Goal: Task Accomplishment & Management: Manage account settings

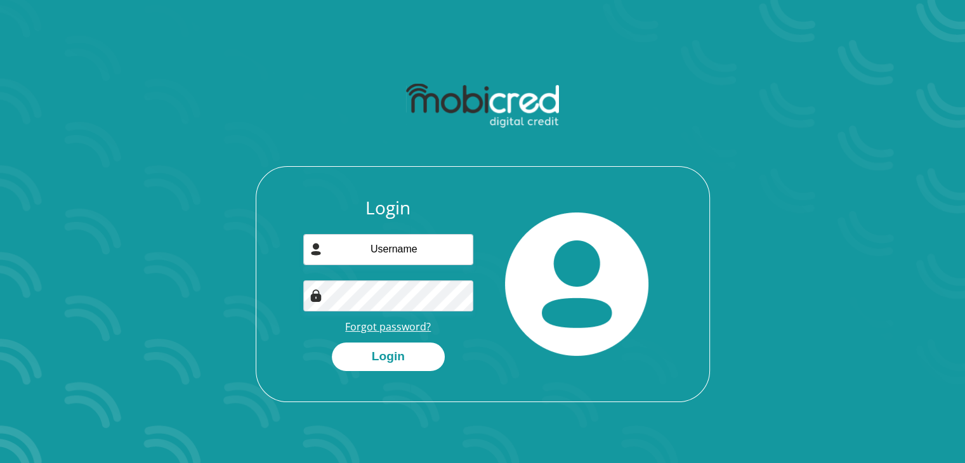
click at [395, 321] on link "Forgot password?" at bounding box center [388, 327] width 86 height 14
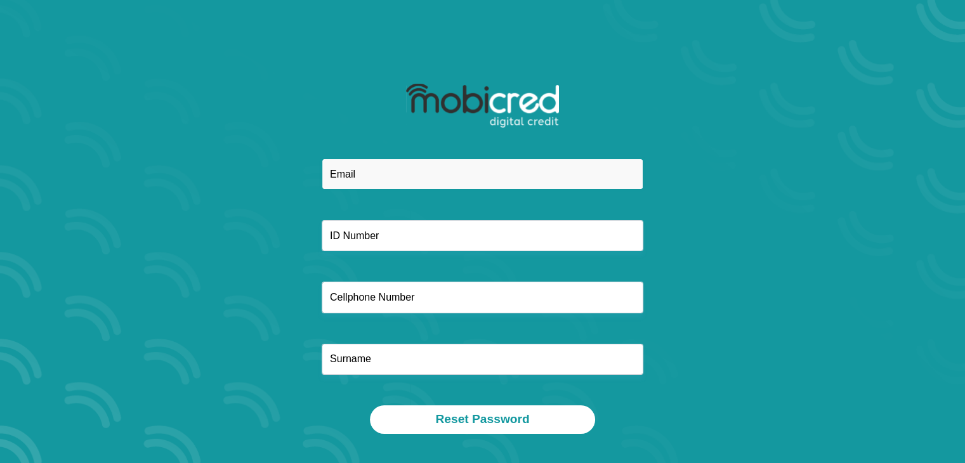
click at [365, 176] on input "email" at bounding box center [483, 174] width 322 height 31
type input "[EMAIL_ADDRESS][DOMAIN_NAME]"
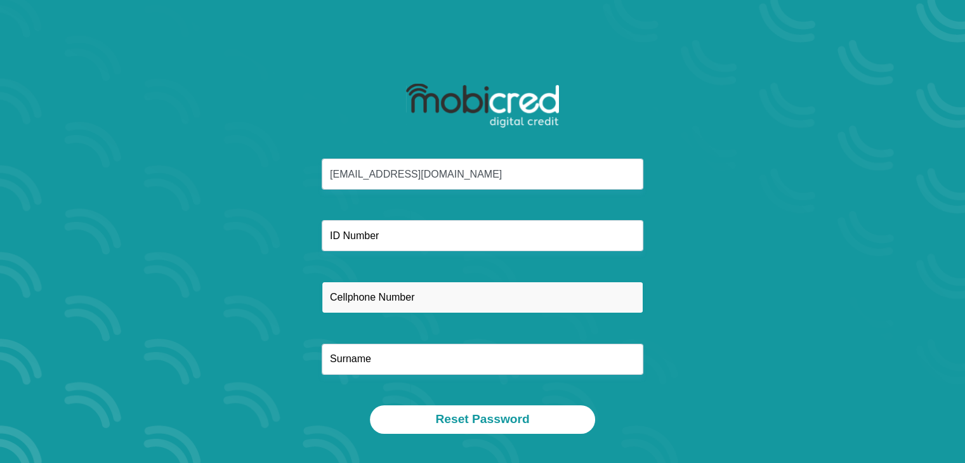
type input "0728089575"
type input "Sinyuko"
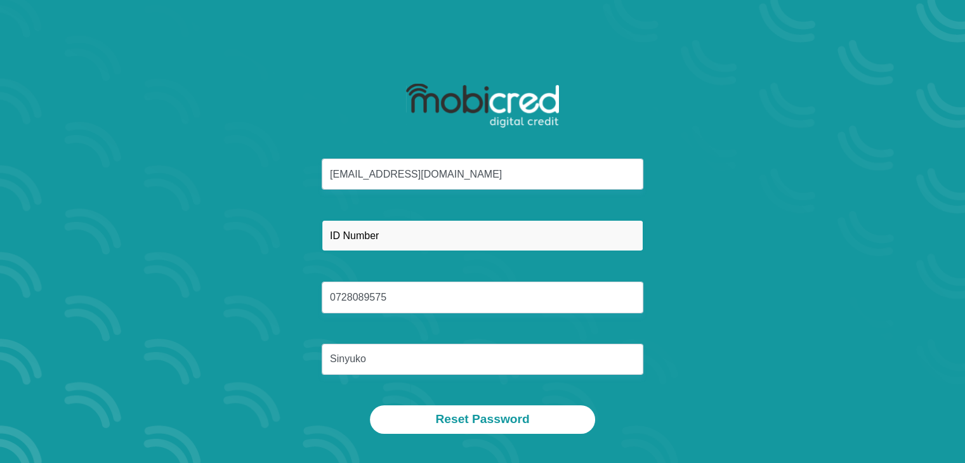
click at [374, 240] on input "text" at bounding box center [483, 235] width 322 height 31
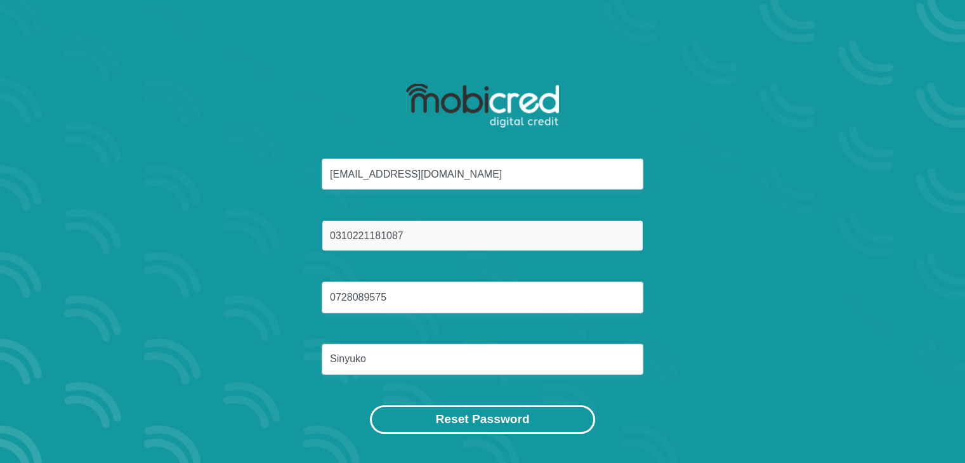
type input "0310221181087"
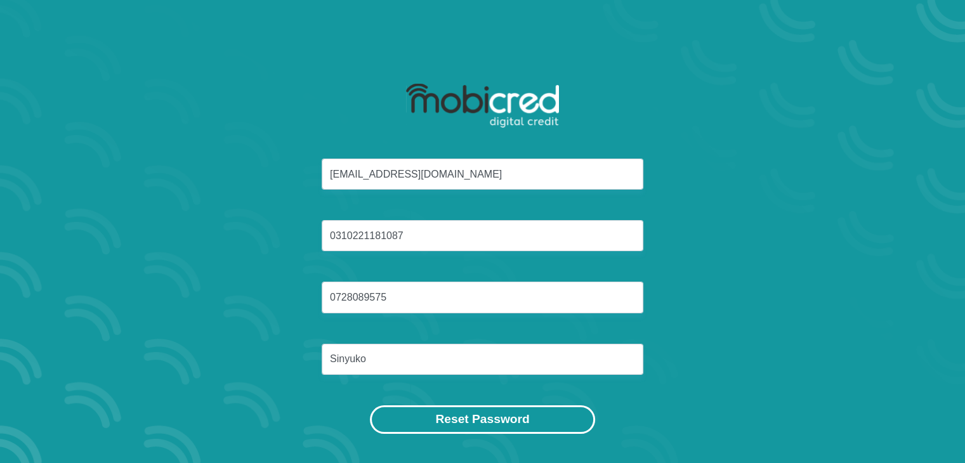
click at [500, 422] on button "Reset Password" at bounding box center [482, 419] width 225 height 29
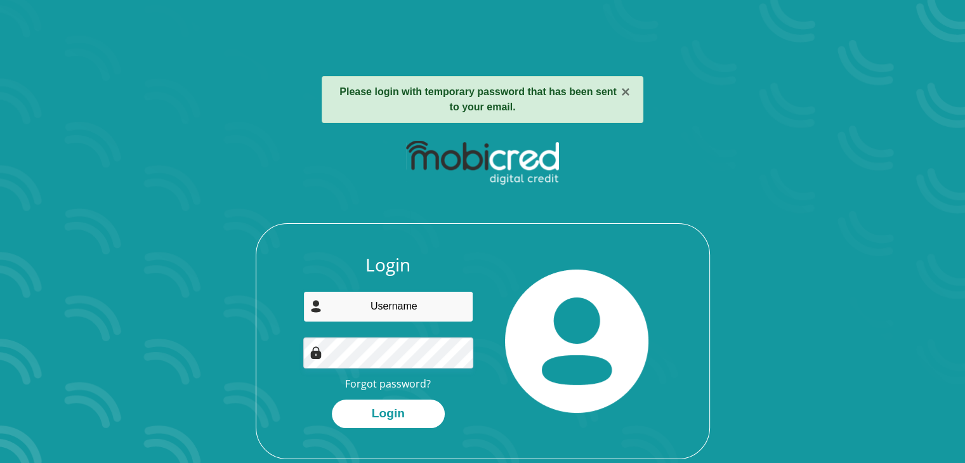
click at [404, 313] on input "email" at bounding box center [388, 306] width 170 height 31
type input "[EMAIL_ADDRESS][DOMAIN_NAME]"
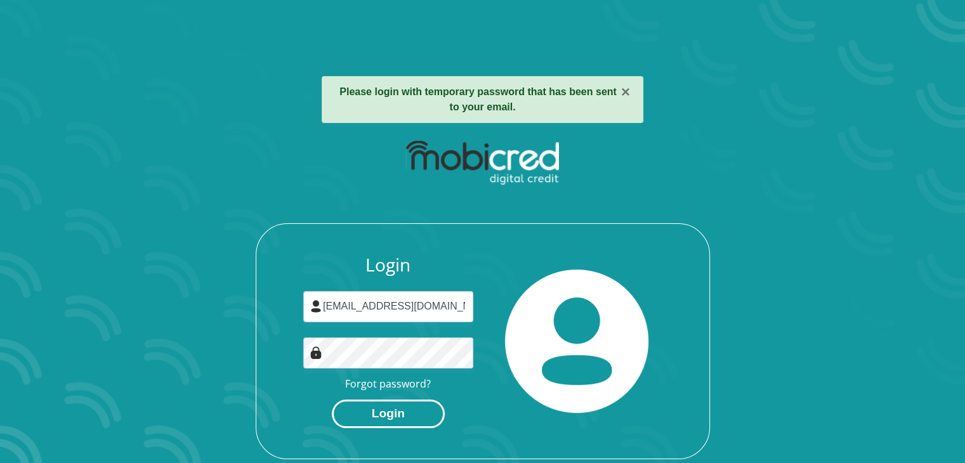
click at [410, 418] on button "Login" at bounding box center [388, 414] width 113 height 29
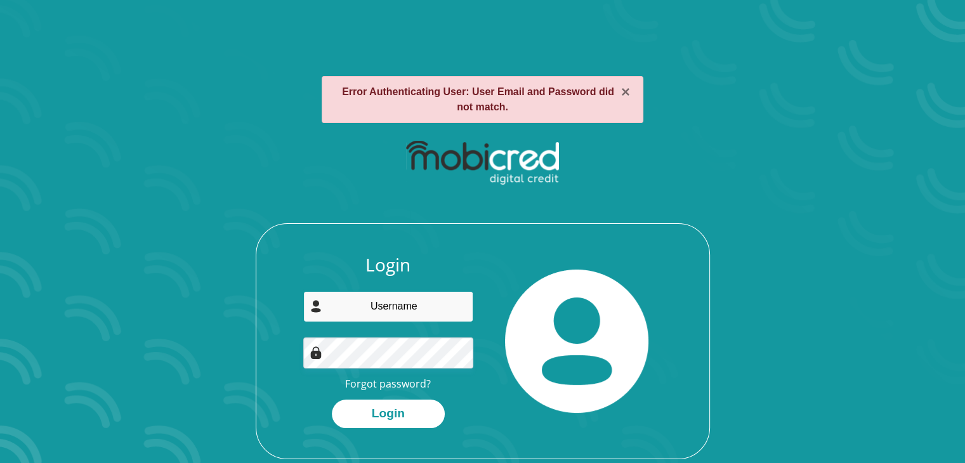
click at [378, 313] on input "email" at bounding box center [388, 306] width 170 height 31
type input "[EMAIL_ADDRESS][DOMAIN_NAME]"
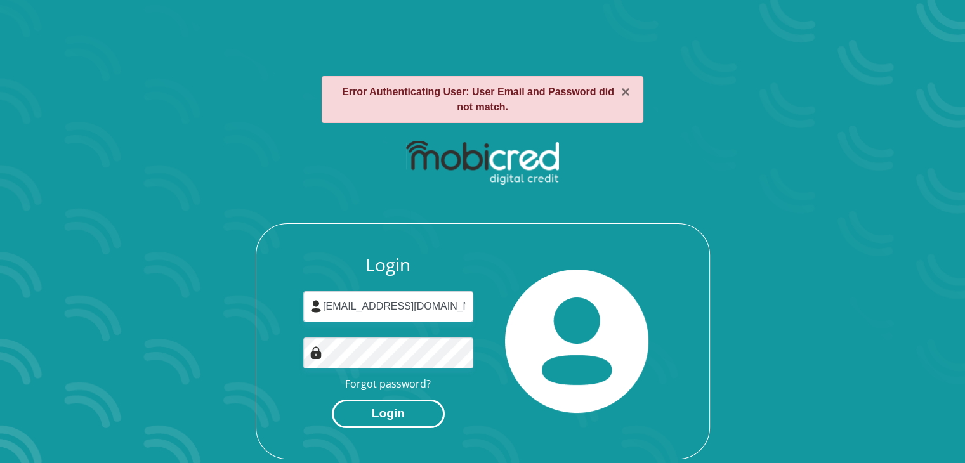
click at [388, 409] on button "Login" at bounding box center [388, 414] width 113 height 29
click at [624, 93] on button "×" at bounding box center [625, 91] width 9 height 15
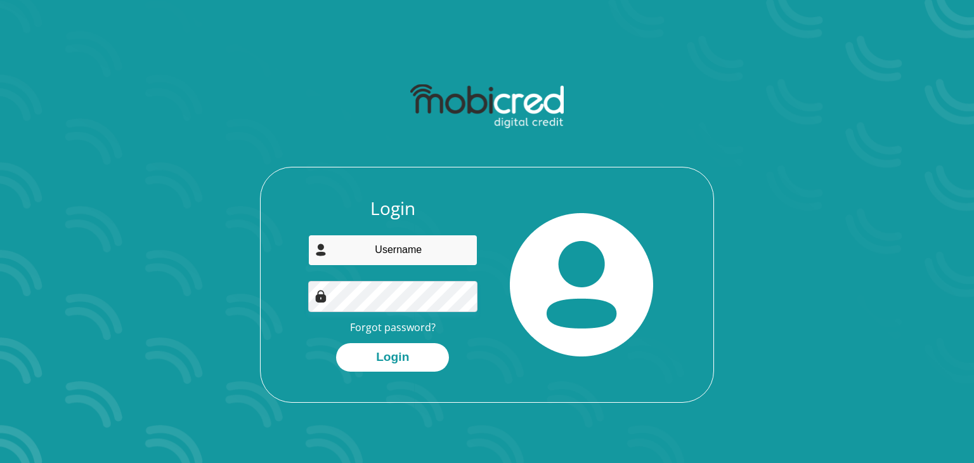
click at [403, 254] on input "email" at bounding box center [393, 250] width 170 height 31
drag, startPoint x: 419, startPoint y: 242, endPoint x: 331, endPoint y: 250, distance: 88.5
click at [331, 250] on input "[EMAIL_ADDRESS][DOMAIN_NAME]" at bounding box center [393, 250] width 170 height 31
type input "m"
click at [414, 242] on input "m" at bounding box center [393, 250] width 170 height 31
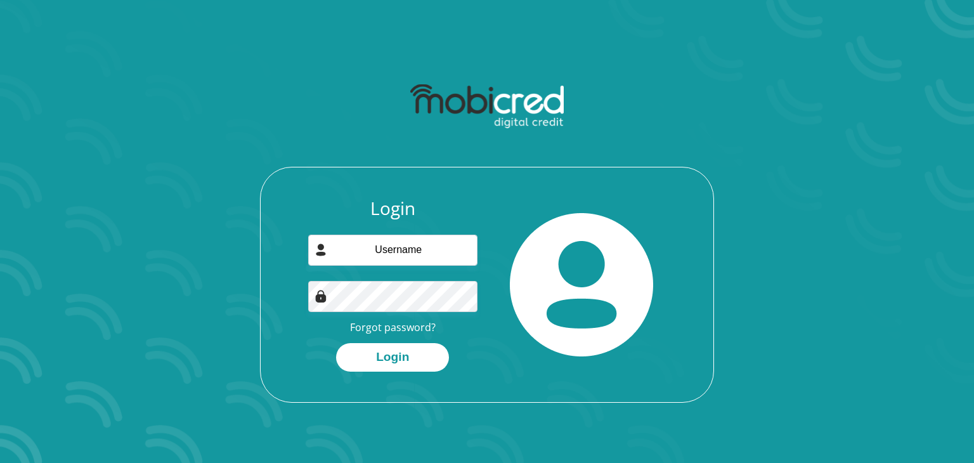
click at [817, 242] on div "Login Forgot password? Login" at bounding box center [487, 240] width 681 height 326
click at [388, 325] on link "Forgot password?" at bounding box center [393, 327] width 86 height 14
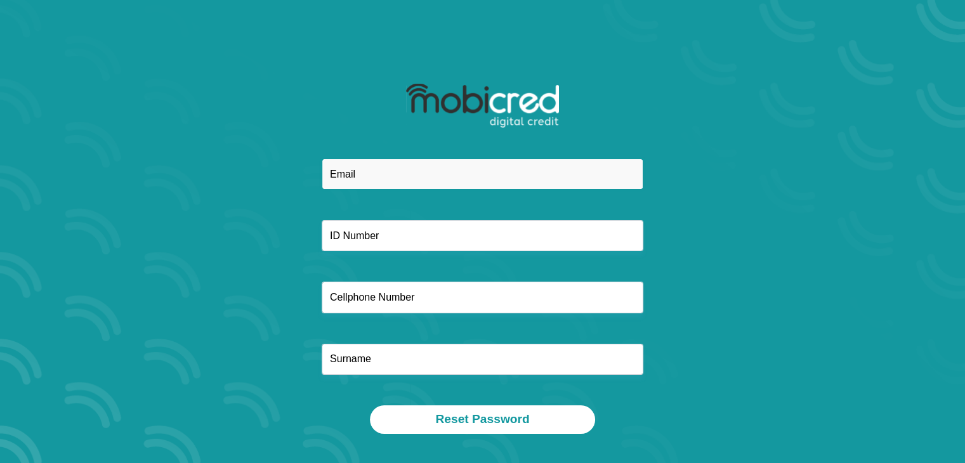
click at [351, 172] on input "email" at bounding box center [483, 174] width 322 height 31
type input "[EMAIL_ADDRESS][DOMAIN_NAME]"
type input "0728089575"
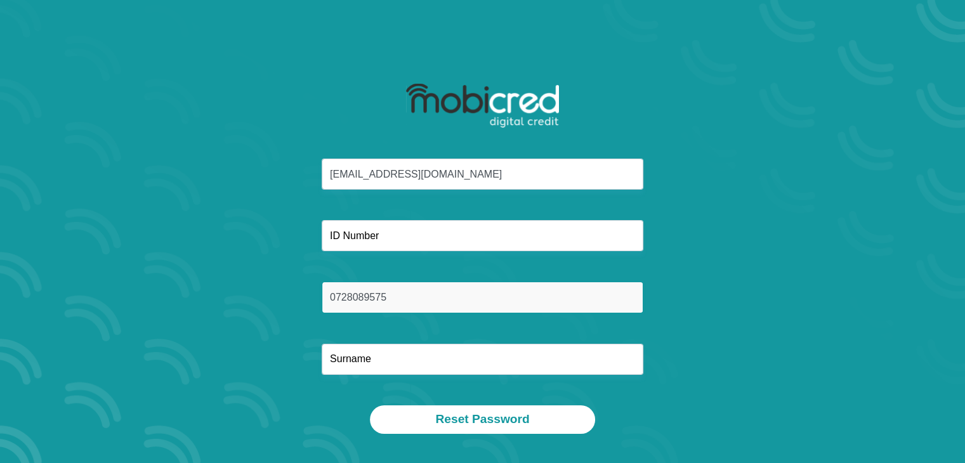
type input "Sinyuko"
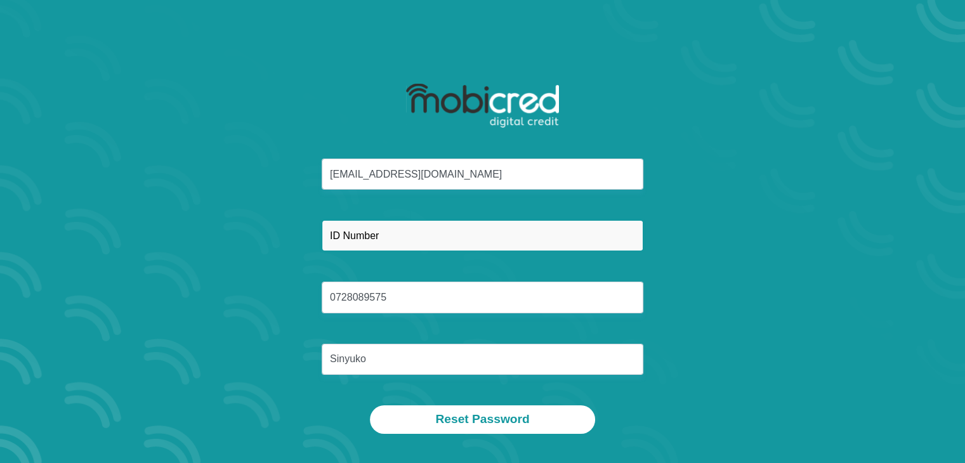
click at [383, 235] on input "text" at bounding box center [483, 235] width 322 height 31
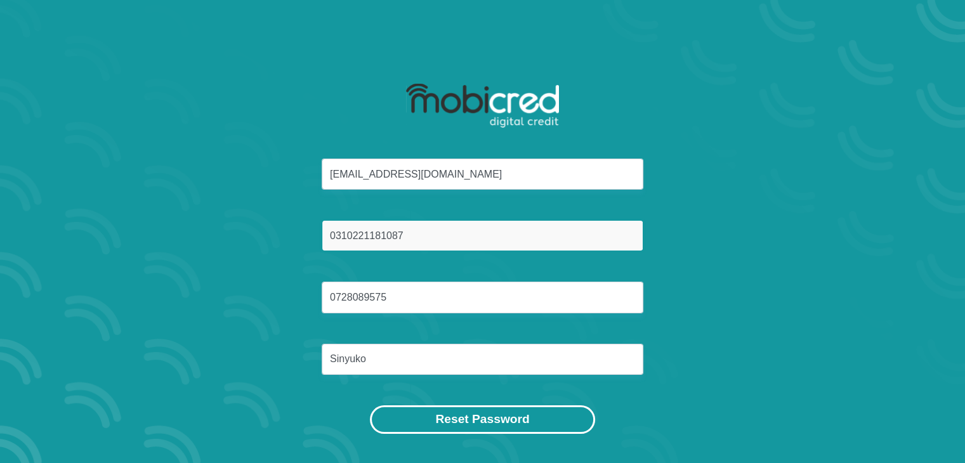
type input "0310221181087"
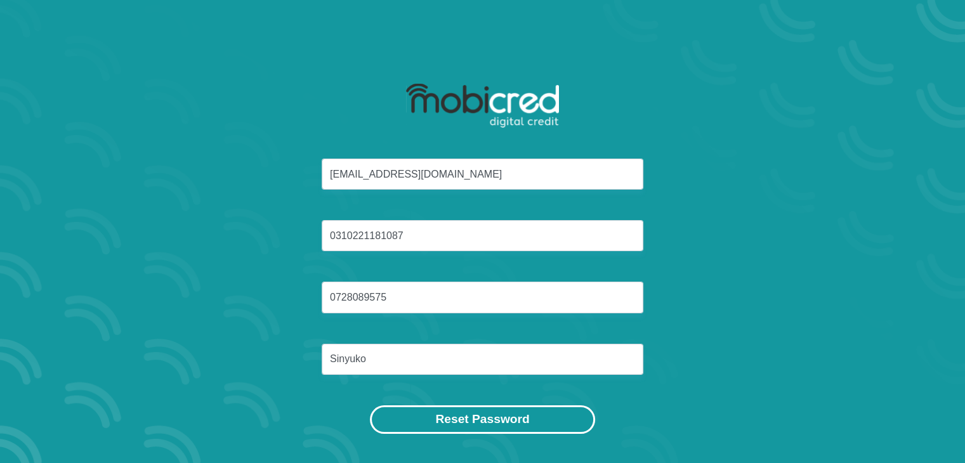
click at [507, 424] on button "Reset Password" at bounding box center [482, 419] width 225 height 29
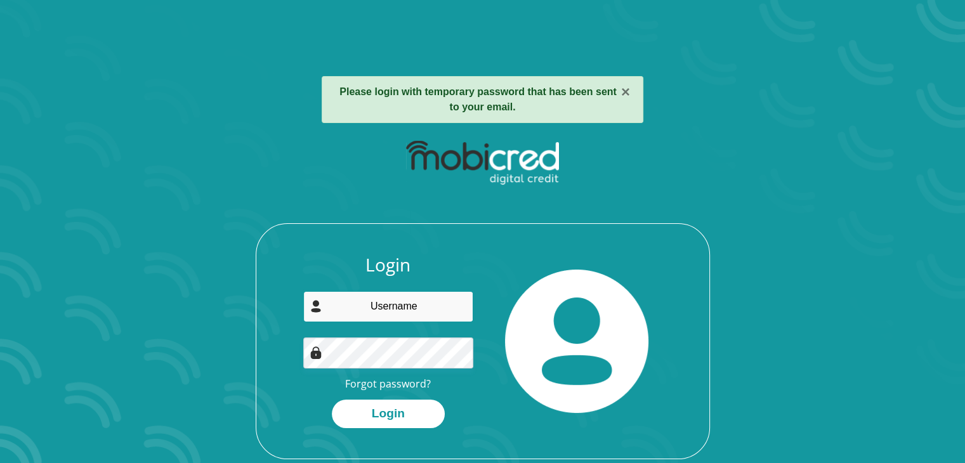
click at [366, 311] on input "email" at bounding box center [388, 306] width 170 height 31
paste input "[EMAIL_ADDRESS][DOMAIN_NAME]"
type input "[EMAIL_ADDRESS][DOMAIN_NAME]"
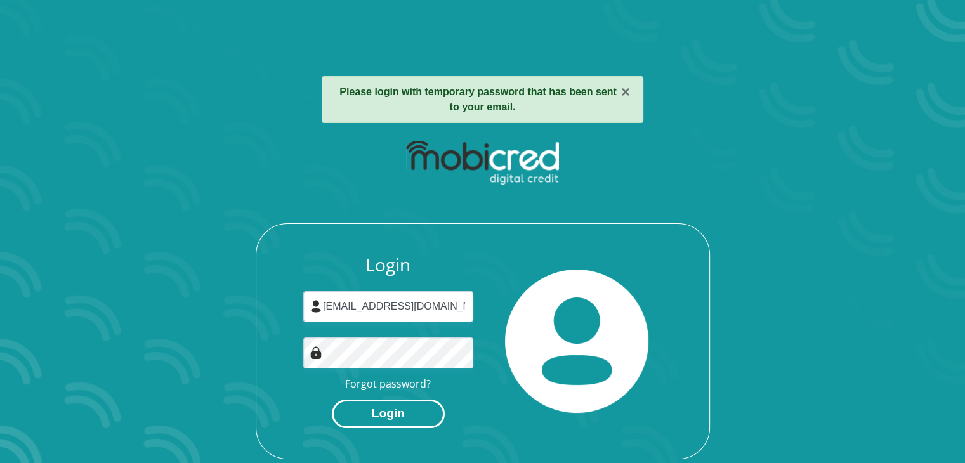
click at [427, 411] on button "Login" at bounding box center [388, 414] width 113 height 29
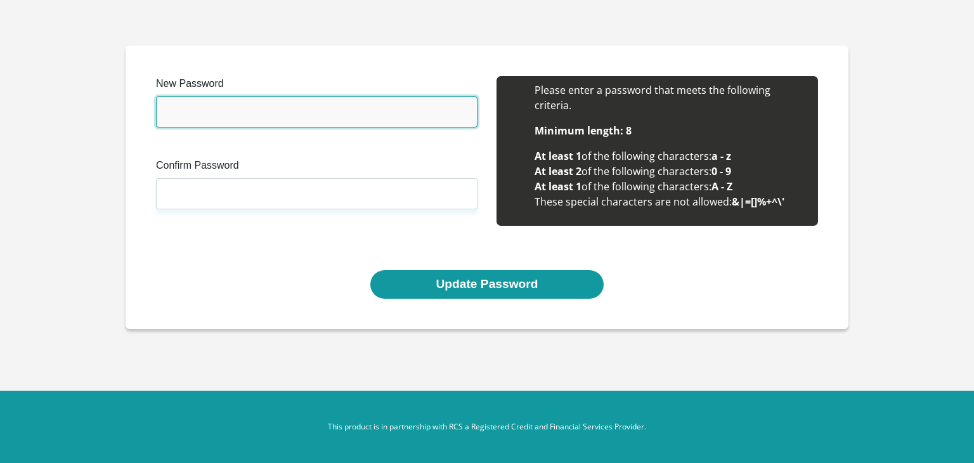
click at [362, 108] on input "New Password" at bounding box center [317, 111] width 322 height 31
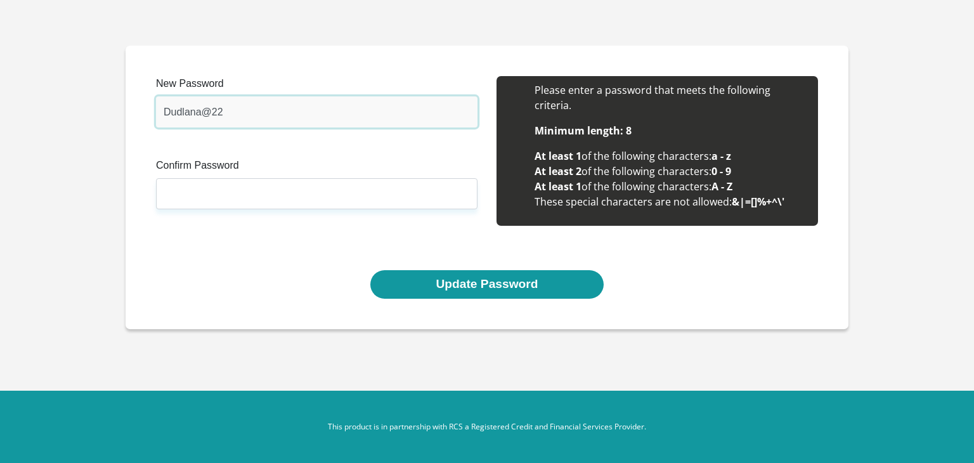
click at [213, 114] on input "Dudlana@22" at bounding box center [317, 111] width 322 height 31
click at [207, 112] on input "Dudlana@22" at bounding box center [317, 111] width 322 height 31
type input "Dudlana22"
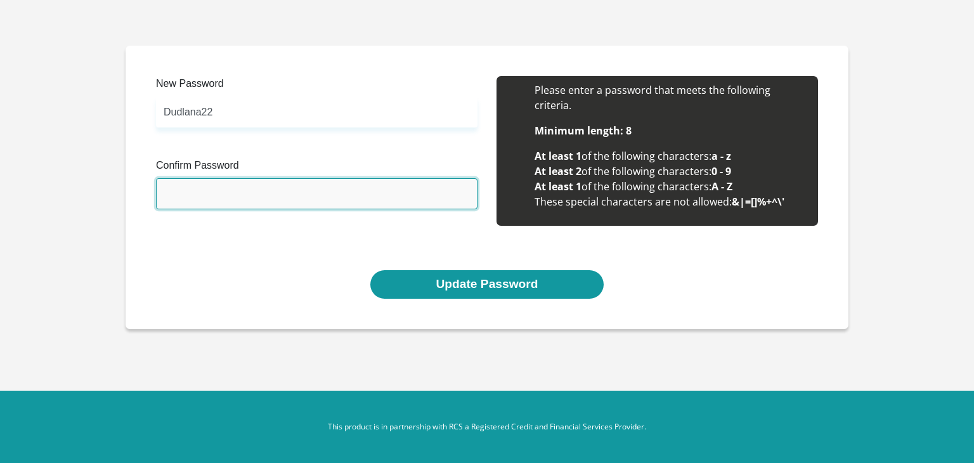
click at [207, 195] on input "Confirm Password" at bounding box center [317, 193] width 322 height 31
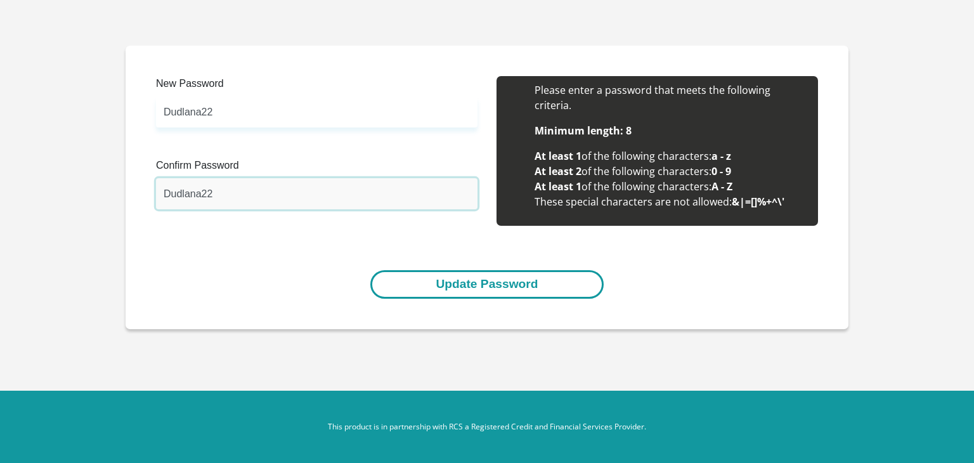
type input "Dudlana22"
click at [482, 280] on button "Update Password" at bounding box center [486, 284] width 233 height 29
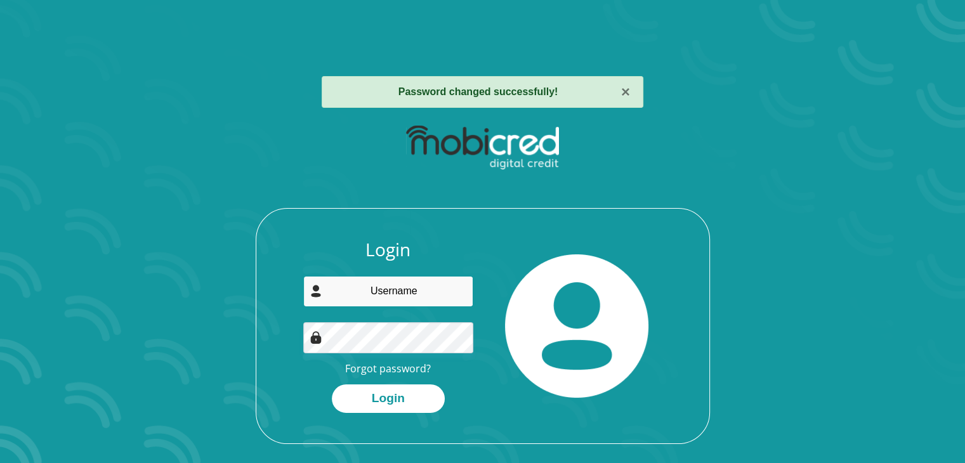
click at [378, 299] on input "email" at bounding box center [388, 291] width 170 height 31
type input "[EMAIL_ADDRESS][DOMAIN_NAME]"
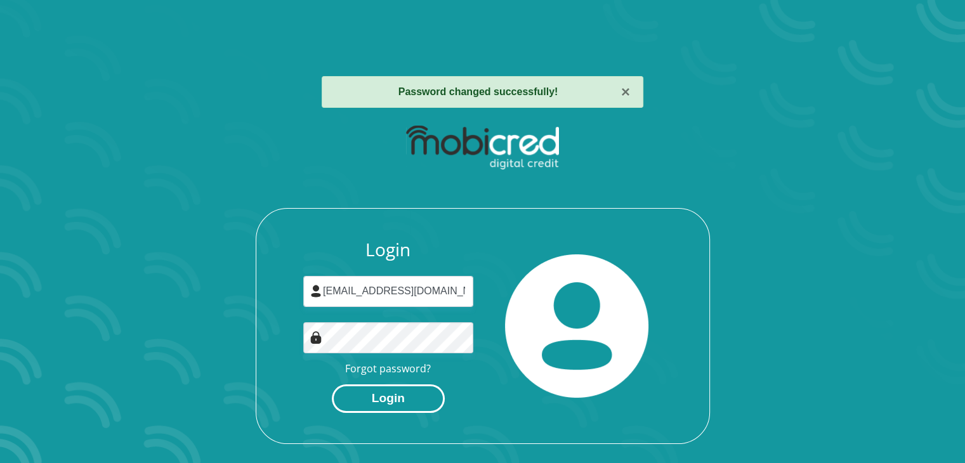
click at [402, 402] on button "Login" at bounding box center [388, 398] width 113 height 29
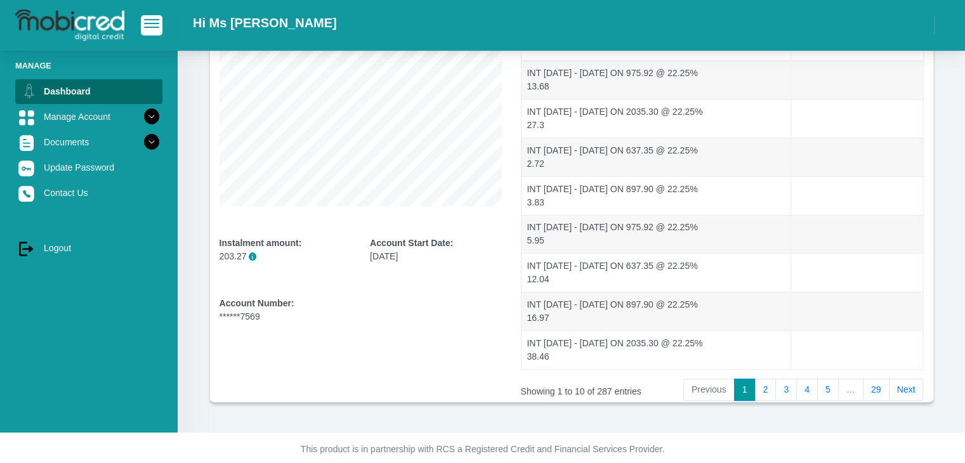
scroll to position [239, 0]
click at [877, 382] on link "29" at bounding box center [876, 389] width 27 height 23
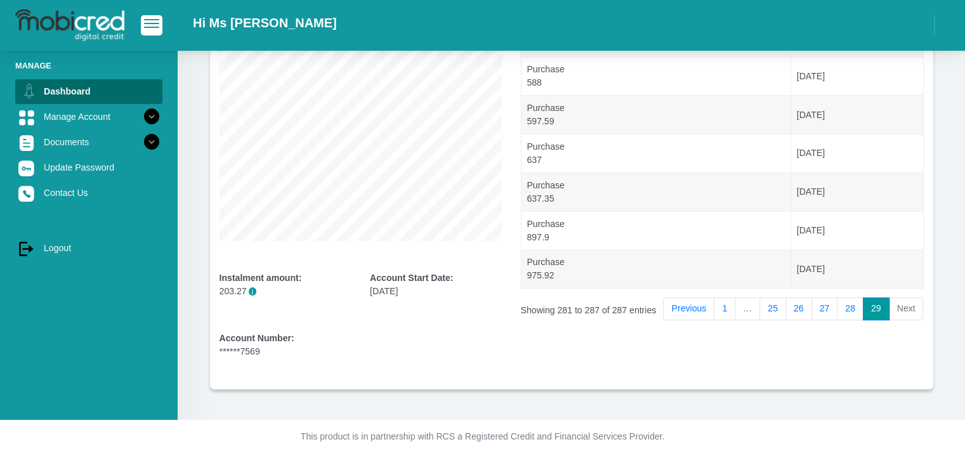
click at [873, 306] on link "29" at bounding box center [876, 308] width 27 height 23
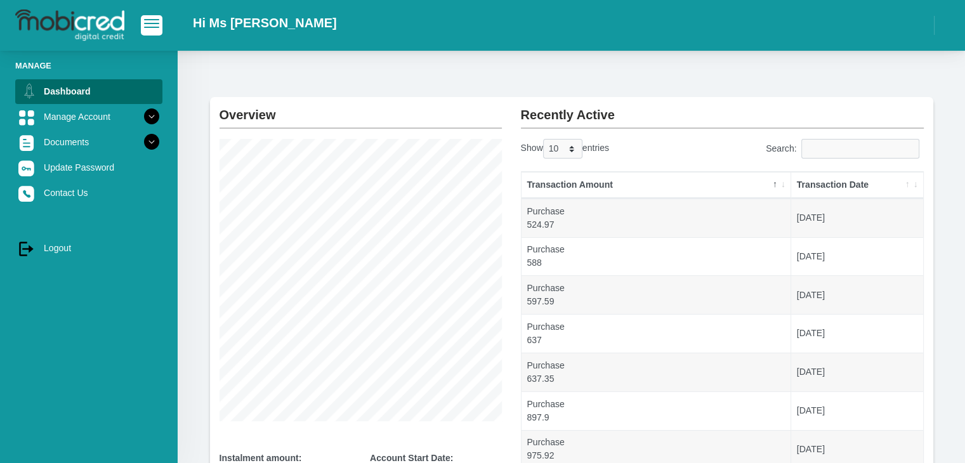
scroll to position [0, 0]
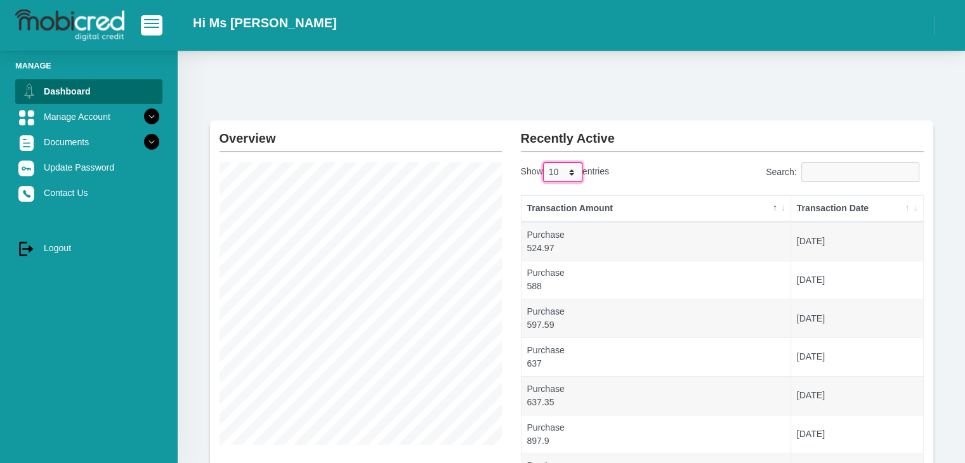
click at [567, 169] on select "10 25 50 100" at bounding box center [562, 172] width 39 height 20
select select "100"
click at [544, 162] on select "10 25 50 100" at bounding box center [562, 172] width 39 height 20
click at [570, 173] on select "10 25 50 100" at bounding box center [562, 172] width 39 height 20
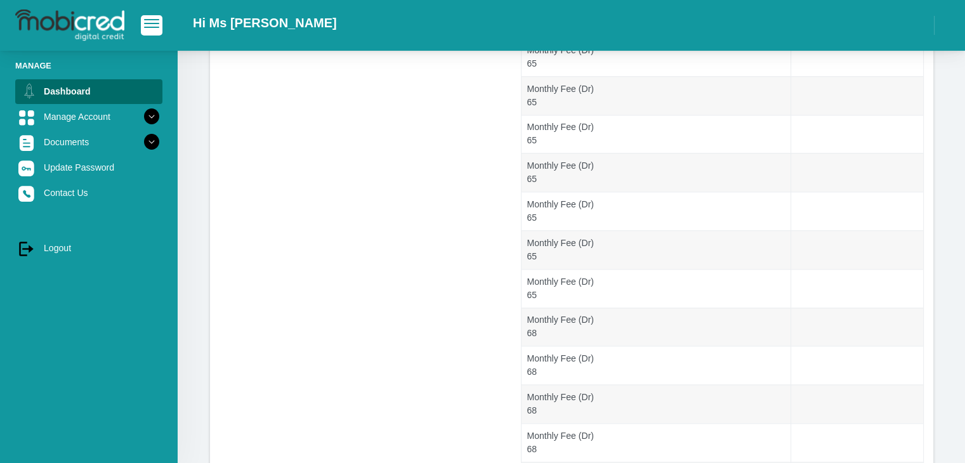
scroll to position [1586, 0]
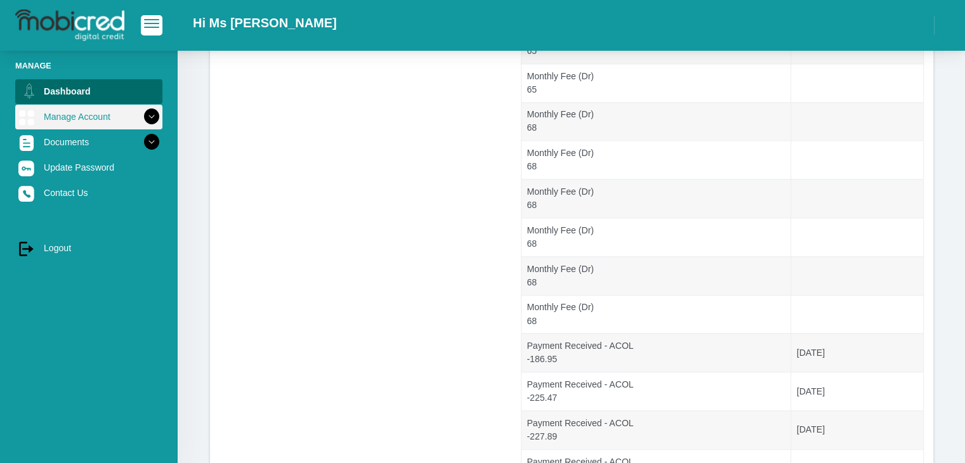
click at [141, 117] on icon at bounding box center [152, 117] width 22 height 22
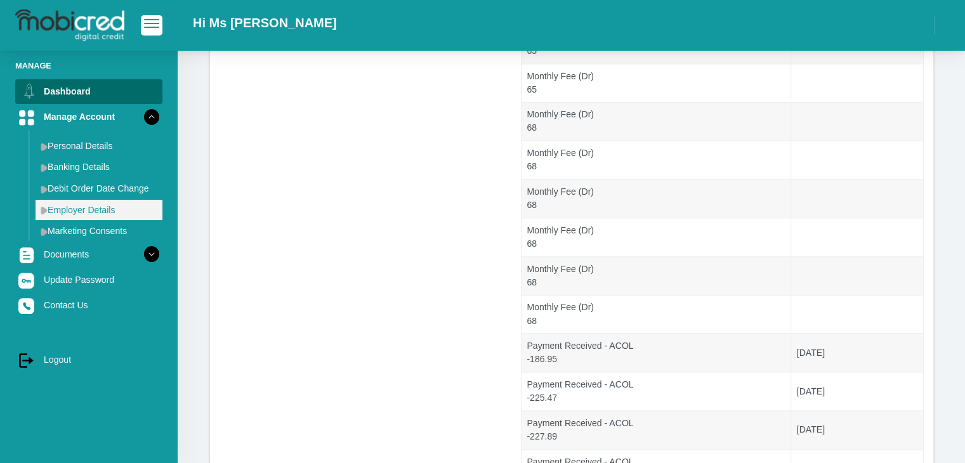
click at [85, 204] on link "Employer Details" at bounding box center [99, 210] width 127 height 20
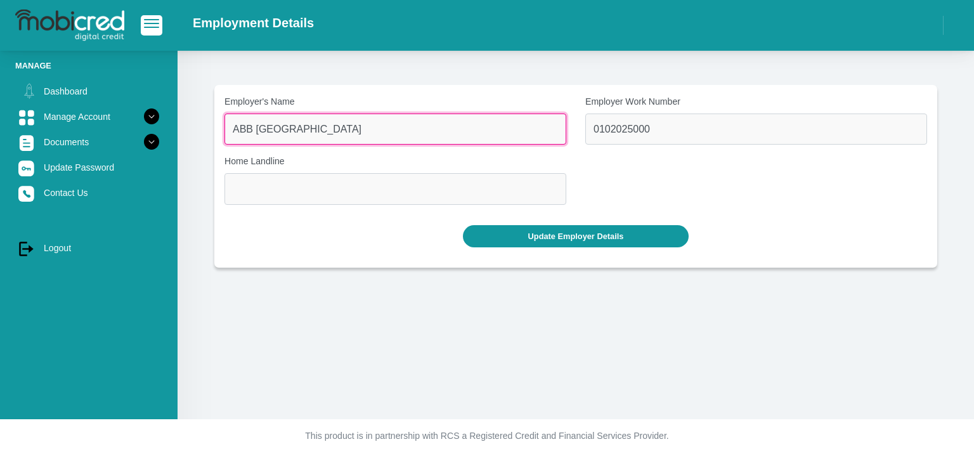
drag, startPoint x: 332, startPoint y: 132, endPoint x: 251, endPoint y: 124, distance: 81.5
click at [234, 129] on input "ABB South Africa" at bounding box center [396, 129] width 342 height 31
type input "SNG Grant Thornton"
drag, startPoint x: 330, startPoint y: 131, endPoint x: 284, endPoint y: 130, distance: 46.3
click at [284, 130] on input "SNG Grant Thornton" at bounding box center [396, 129] width 342 height 31
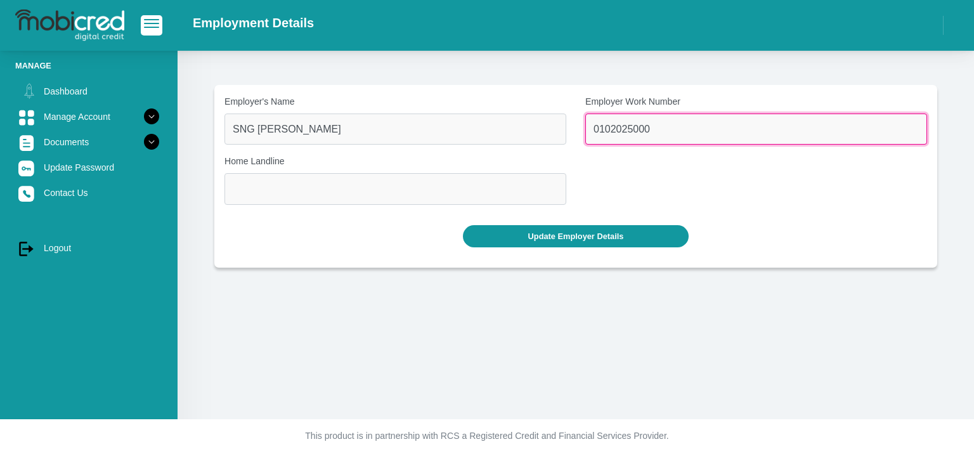
drag, startPoint x: 592, startPoint y: 129, endPoint x: 662, endPoint y: 115, distance: 70.4
click at [662, 115] on input "0102025000" at bounding box center [756, 129] width 342 height 31
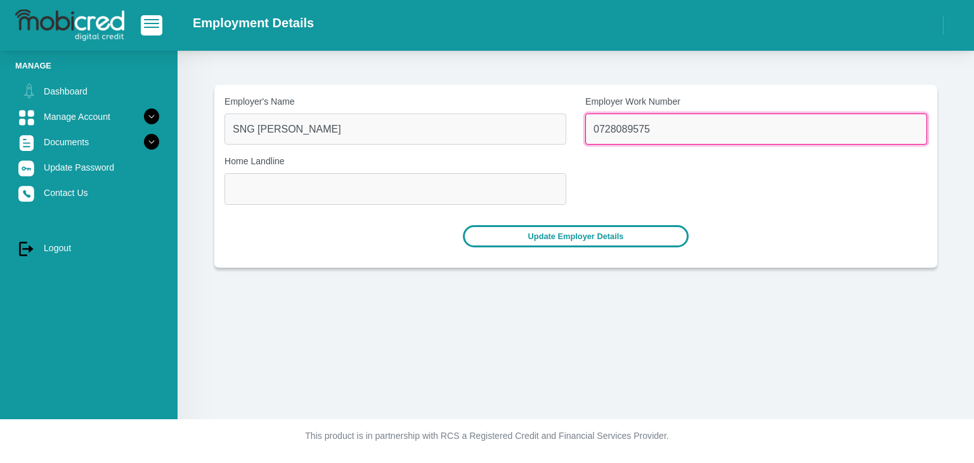
type input "0728089575"
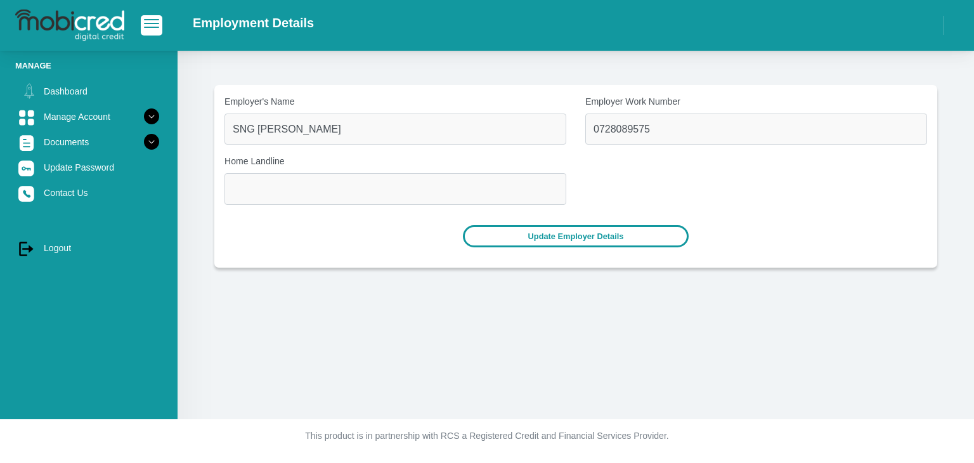
click at [622, 239] on button "Update Employer Details" at bounding box center [576, 236] width 226 height 22
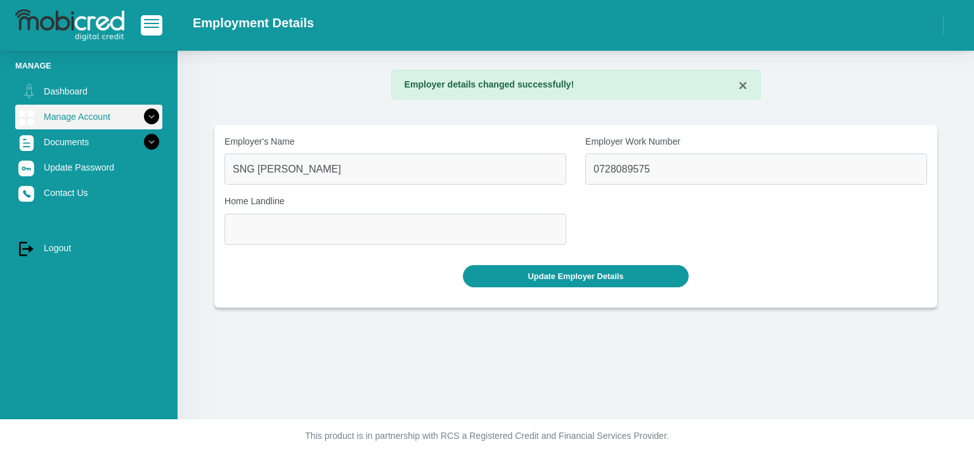
drag, startPoint x: 0, startPoint y: 0, endPoint x: 145, endPoint y: 120, distance: 187.8
click at [145, 120] on icon at bounding box center [152, 117] width 22 height 22
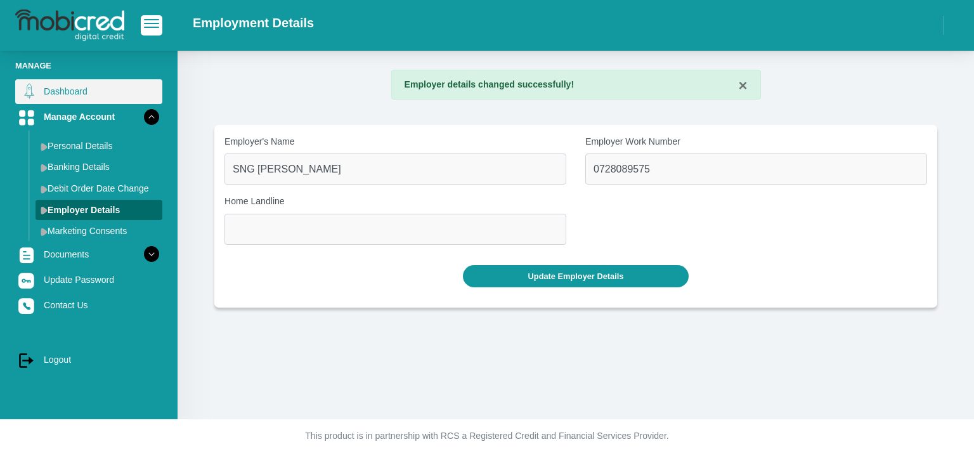
click at [63, 100] on link "Dashboard" at bounding box center [88, 91] width 147 height 24
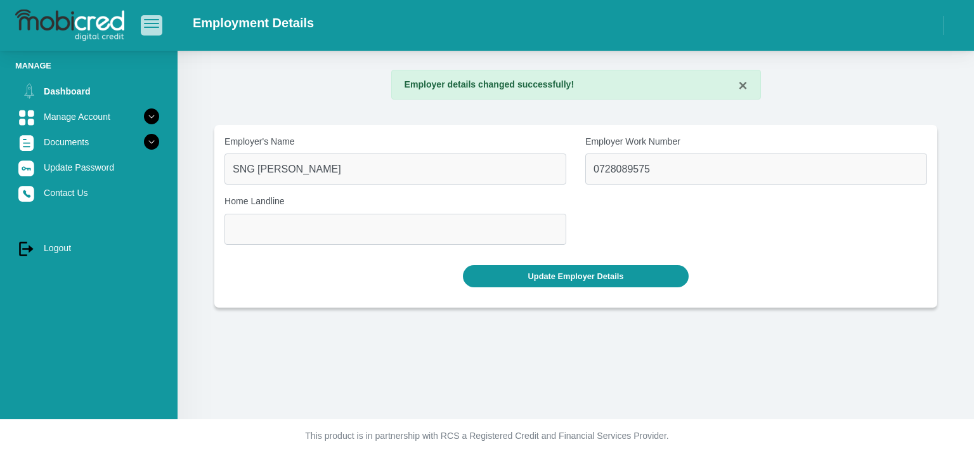
click at [144, 26] on span "button" at bounding box center [151, 23] width 15 height 9
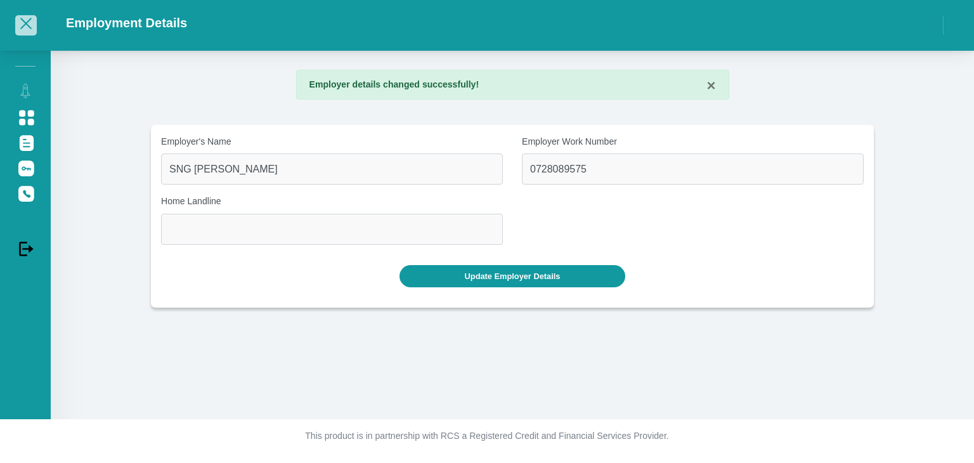
click at [25, 28] on span "button" at bounding box center [25, 23] width 15 height 9
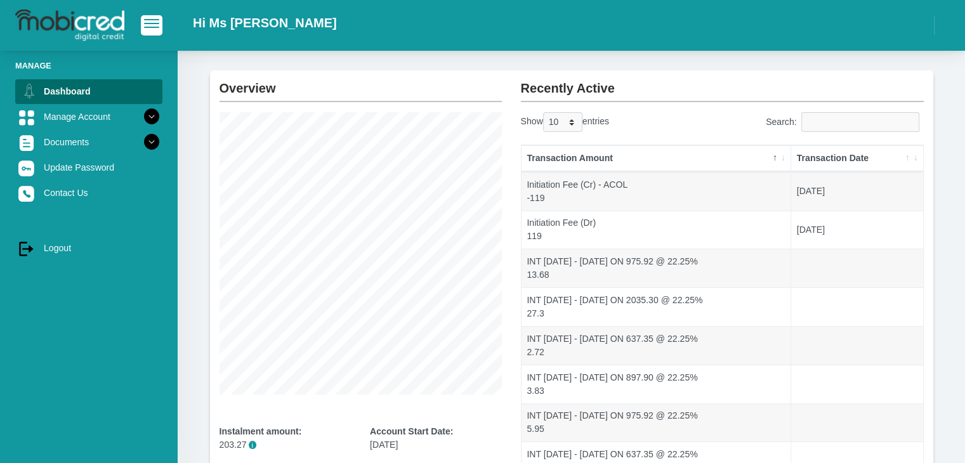
scroll to position [249, 0]
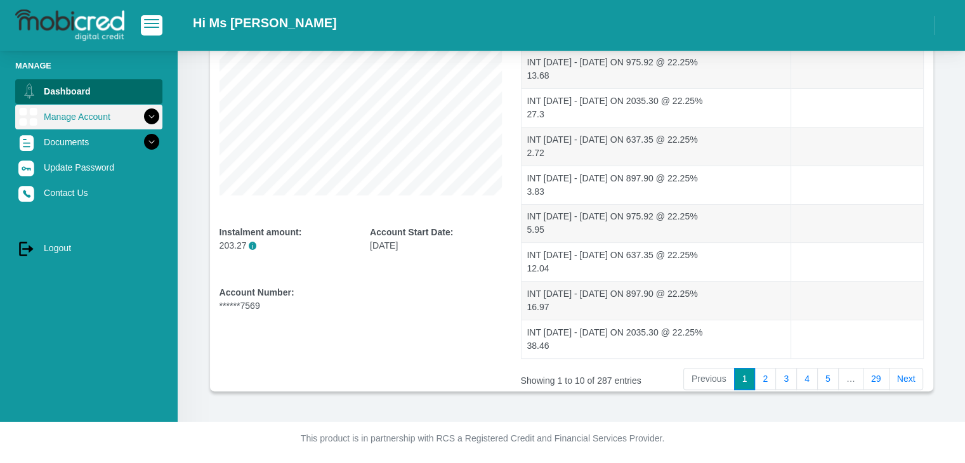
click at [25, 110] on img at bounding box center [27, 116] width 19 height 19
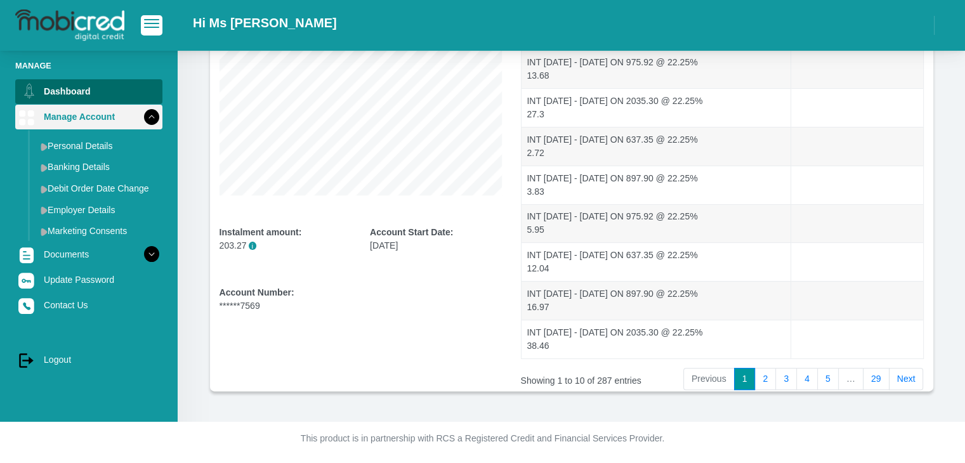
click at [72, 117] on link "Manage Account" at bounding box center [88, 117] width 147 height 24
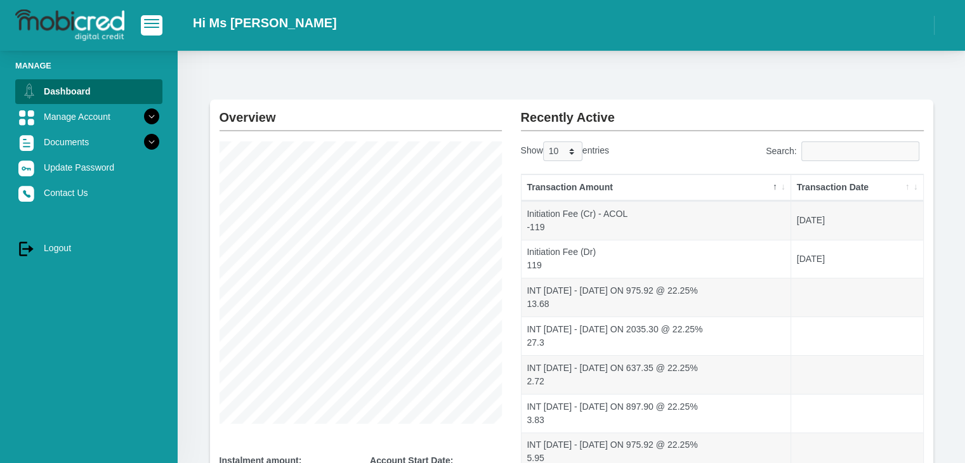
scroll to position [0, 0]
